Goal: Information Seeking & Learning: Compare options

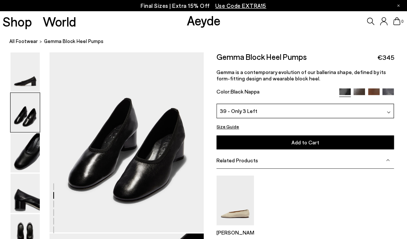
scroll to position [225, 0]
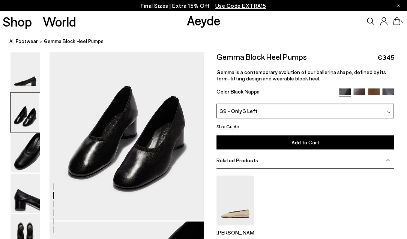
click at [236, 159] on span "Related Products" at bounding box center [237, 160] width 42 height 6
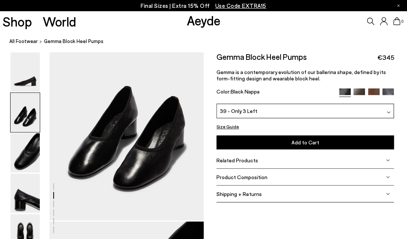
click at [243, 176] on span "Product Composition" at bounding box center [241, 177] width 51 height 6
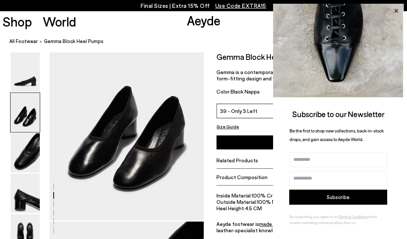
click at [395, 9] on icon at bounding box center [396, 11] width 10 height 10
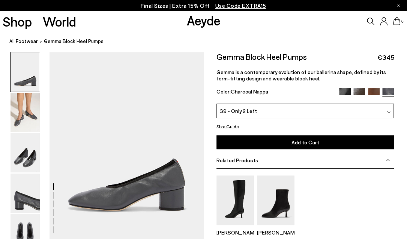
click at [244, 162] on span "Related Products" at bounding box center [237, 160] width 42 height 6
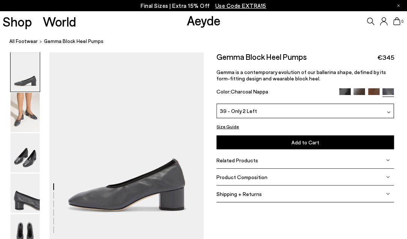
click at [250, 178] on span "Product Composition" at bounding box center [241, 177] width 51 height 6
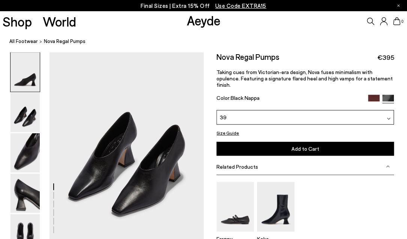
scroll to position [225, 0]
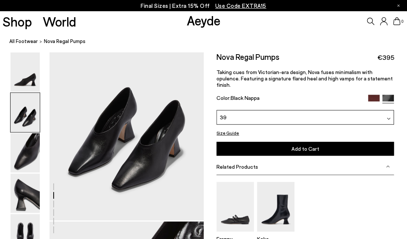
click at [243, 164] on span "Related Products" at bounding box center [237, 167] width 42 height 6
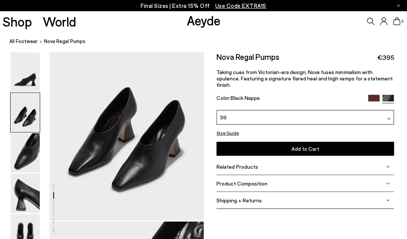
click at [249, 181] on div "Product Composition" at bounding box center [304, 183] width 177 height 17
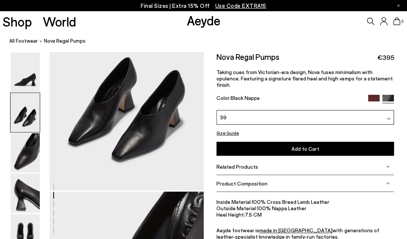
scroll to position [300, 0]
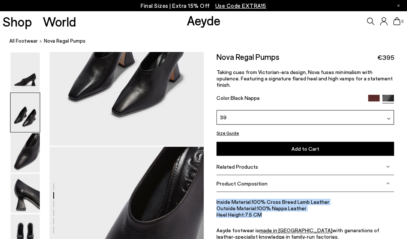
drag, startPoint x: 265, startPoint y: 208, endPoint x: 213, endPoint y: 194, distance: 53.5
click at [213, 194] on div "Size Guide Shoes Belt Our shoes come in European sizing. The easiest way to mea…" at bounding box center [304, 161] width 203 height 218
copy ul "Inside Material: 100% Cross Breed Lamb Leather Outside Material: 100% Nappa Lea…"
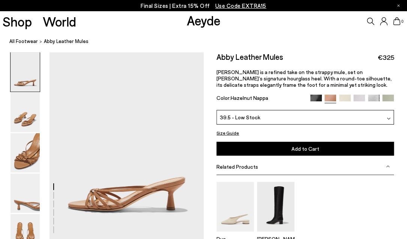
click at [245, 168] on span "Related Products" at bounding box center [237, 167] width 42 height 6
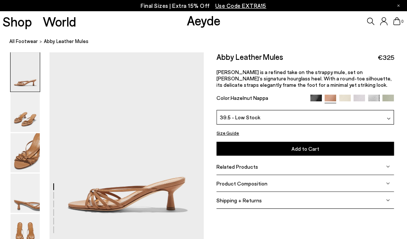
click at [248, 181] on span "Product Composition" at bounding box center [241, 184] width 51 height 6
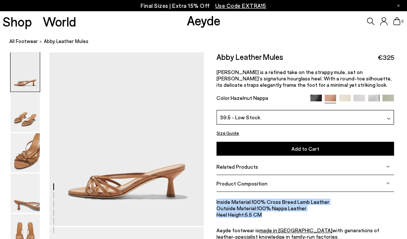
drag, startPoint x: 263, startPoint y: 214, endPoint x: 216, endPoint y: 203, distance: 48.4
click at [216, 203] on div "Size Guide Shoes Belt Our shoes come in European sizing. The easiest way to mea…" at bounding box center [304, 161] width 203 height 218
copy ul "Inside Material: 100% Cross Breed Lamb Leather Outside Material: 100% Nappa Lea…"
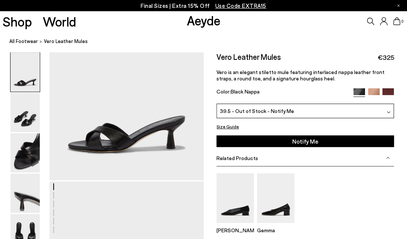
scroll to position [150, 0]
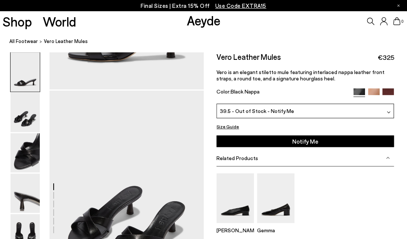
click at [243, 159] on span "Related Products" at bounding box center [237, 158] width 42 height 6
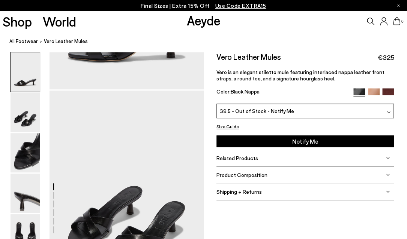
click at [256, 175] on span "Product Composition" at bounding box center [241, 175] width 51 height 6
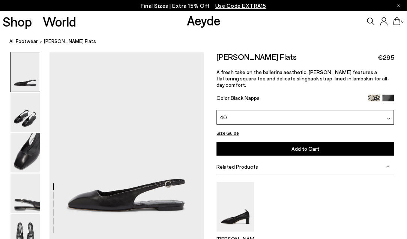
click at [232, 164] on span "Related Products" at bounding box center [237, 167] width 42 height 6
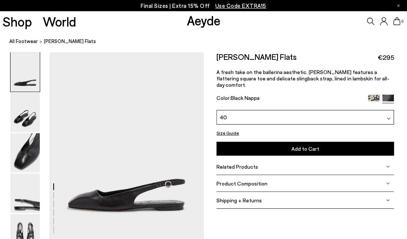
click at [237, 181] on span "Product Composition" at bounding box center [241, 184] width 51 height 6
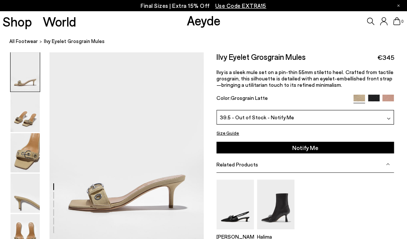
click at [241, 166] on span "Related Products" at bounding box center [237, 164] width 42 height 6
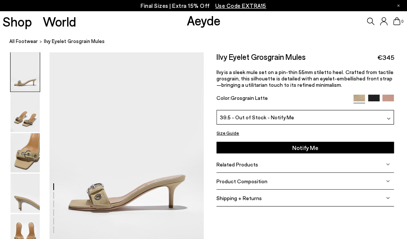
click at [244, 181] on span "Product Composition" at bounding box center [241, 181] width 51 height 6
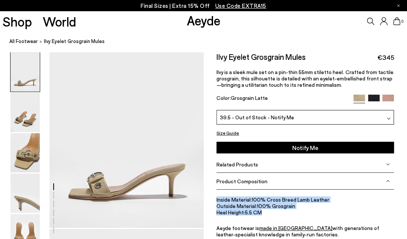
drag, startPoint x: 265, startPoint y: 212, endPoint x: 211, endPoint y: 197, distance: 56.1
click at [211, 197] on div "Size Guide Shoes Belt Our shoes come in European sizing. The easiest way to mea…" at bounding box center [304, 160] width 203 height 216
copy ul "Inside Material: 100% Cross Breed Lamb Leather Outside Material: 100% Grosgrain…"
